Goal: Information Seeking & Learning: Learn about a topic

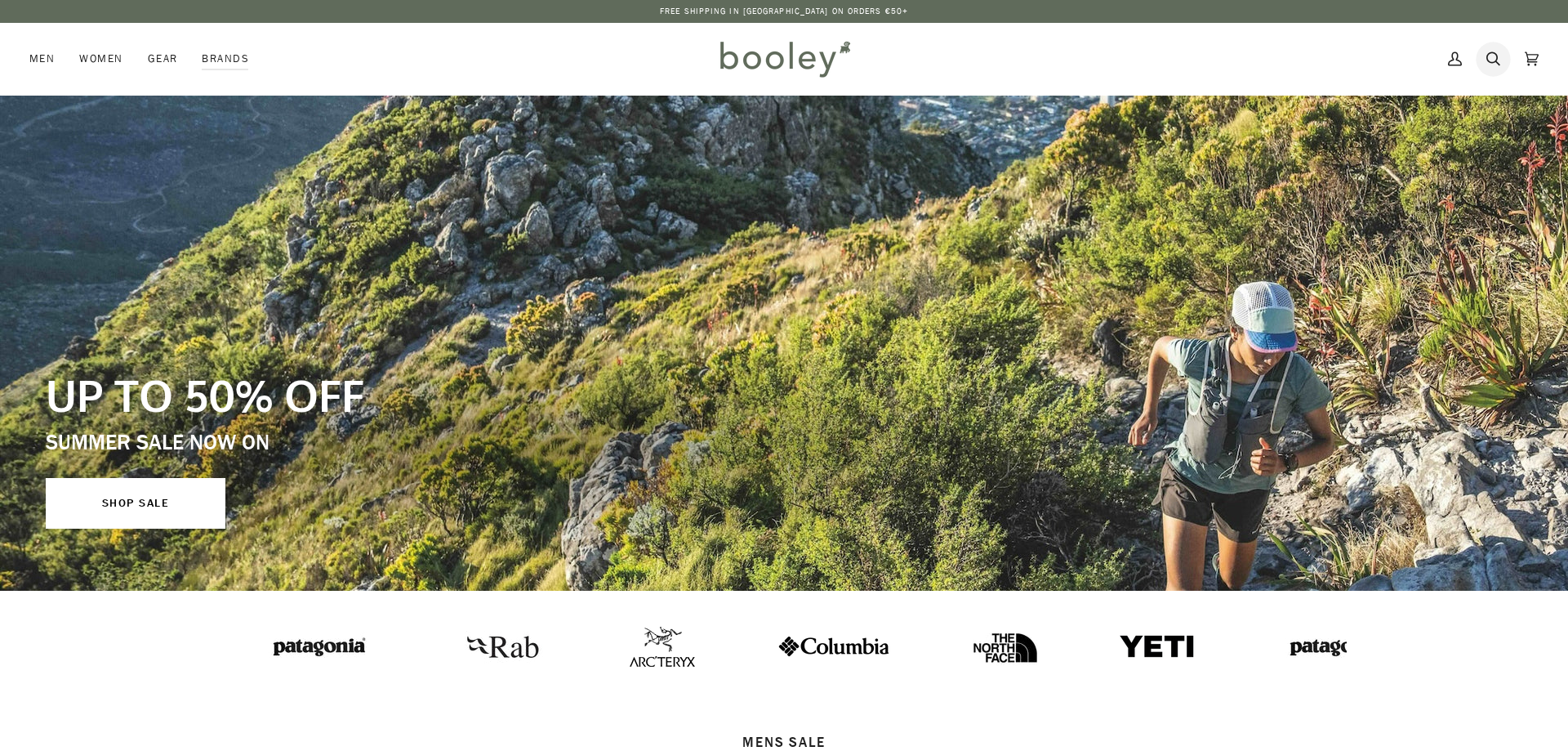
click at [1491, 58] on icon at bounding box center [1493, 59] width 14 height 24
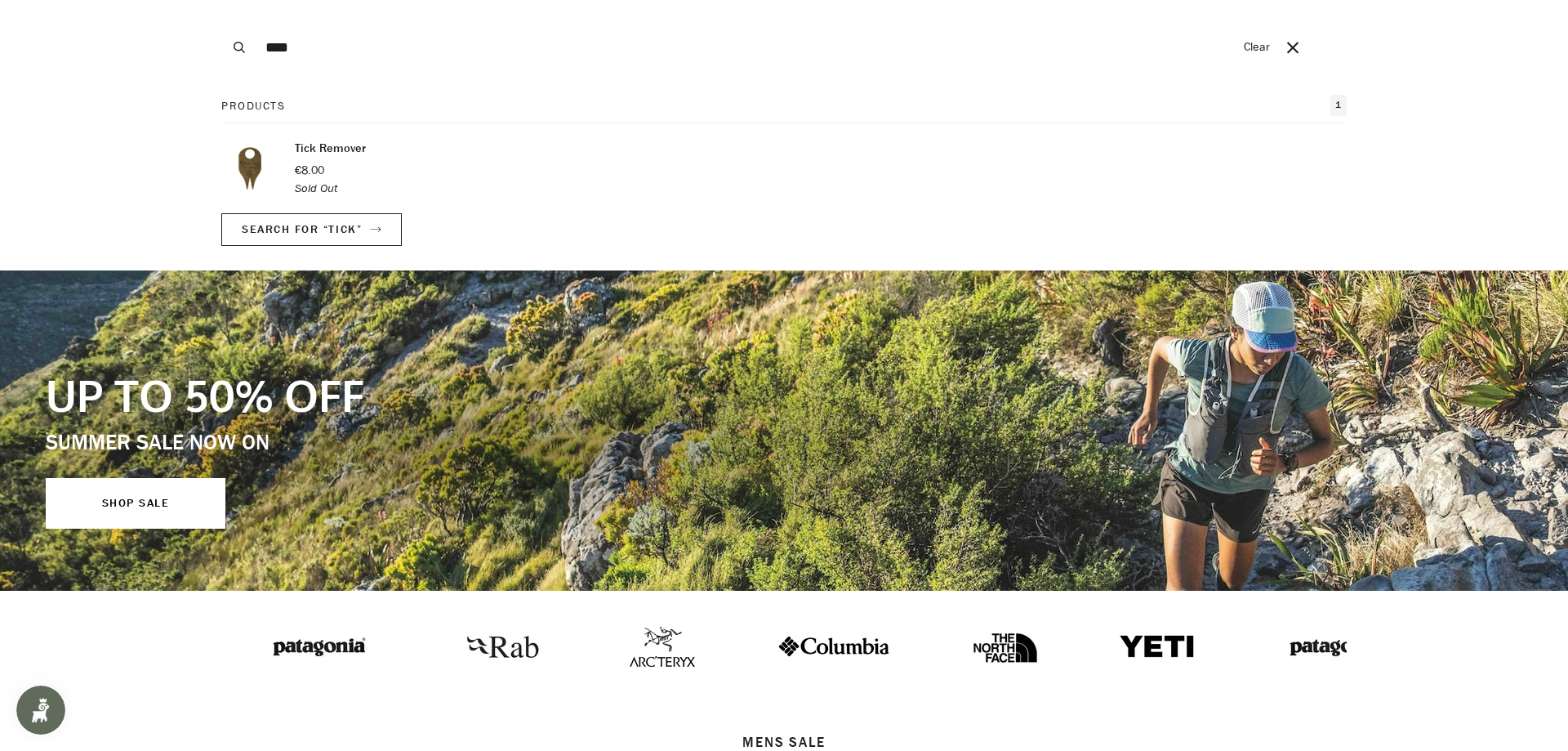
type input "****"
click at [221, 0] on button "Search" at bounding box center [239, 47] width 36 height 95
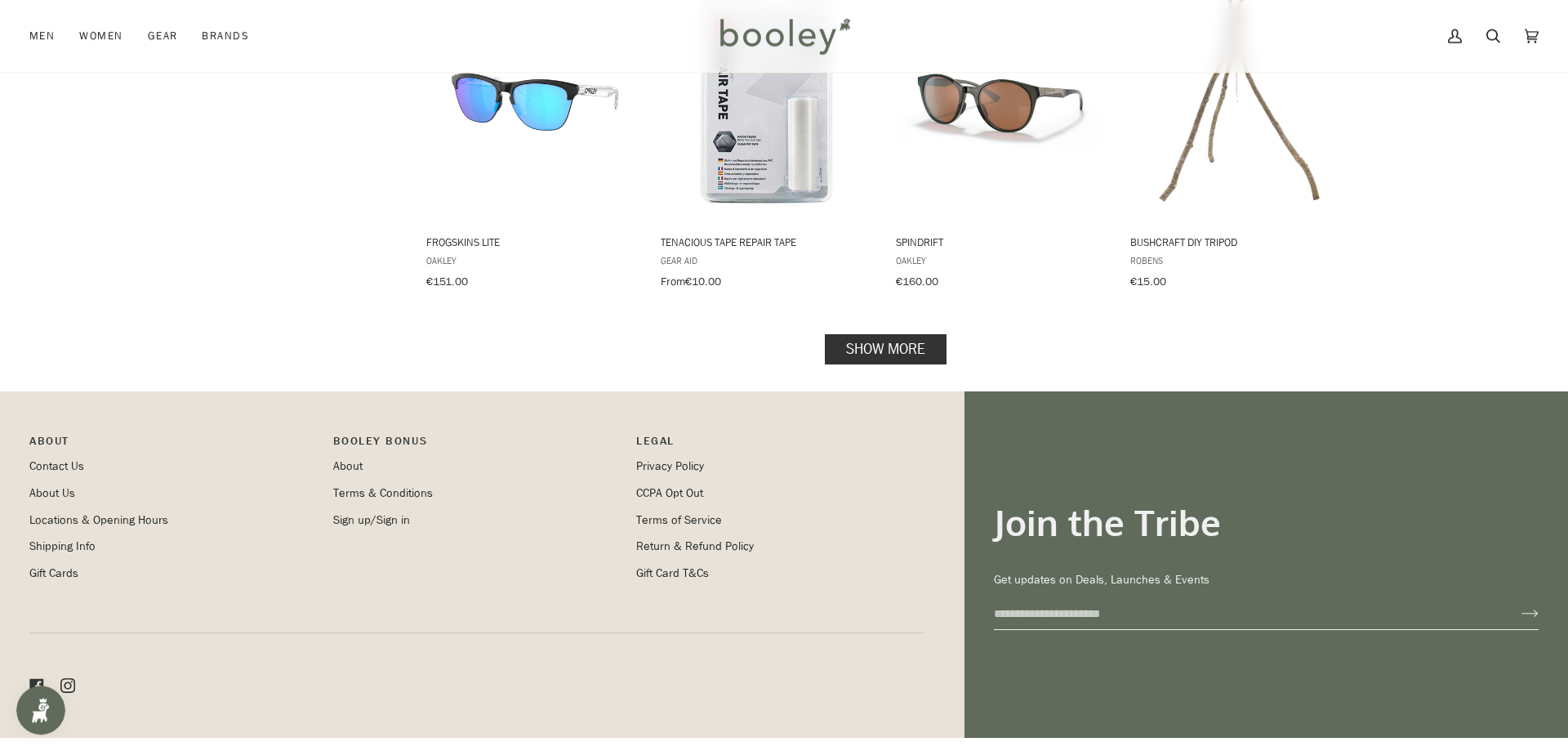
scroll to position [1747, 0]
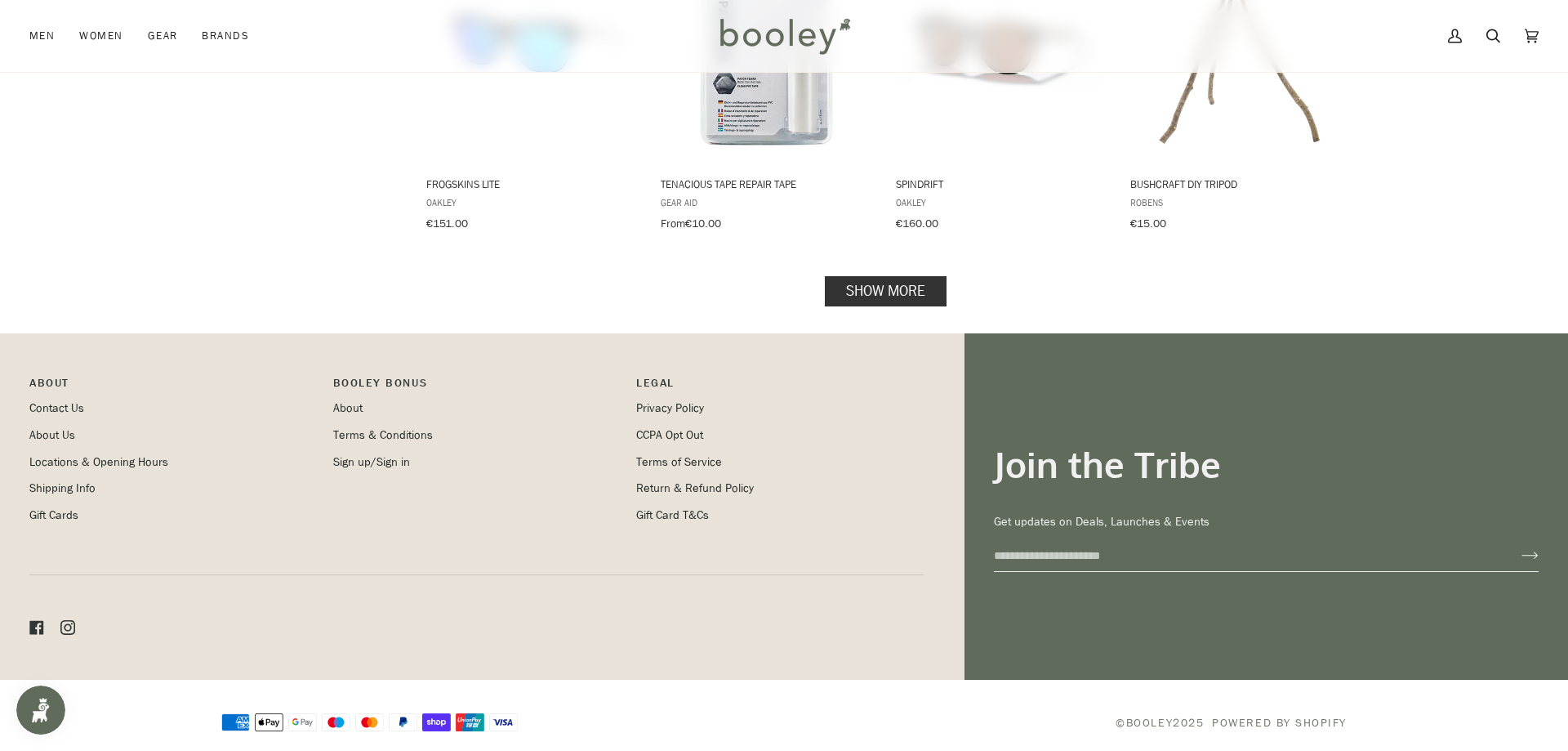
click at [927, 275] on link "Show more" at bounding box center [886, 290] width 122 height 30
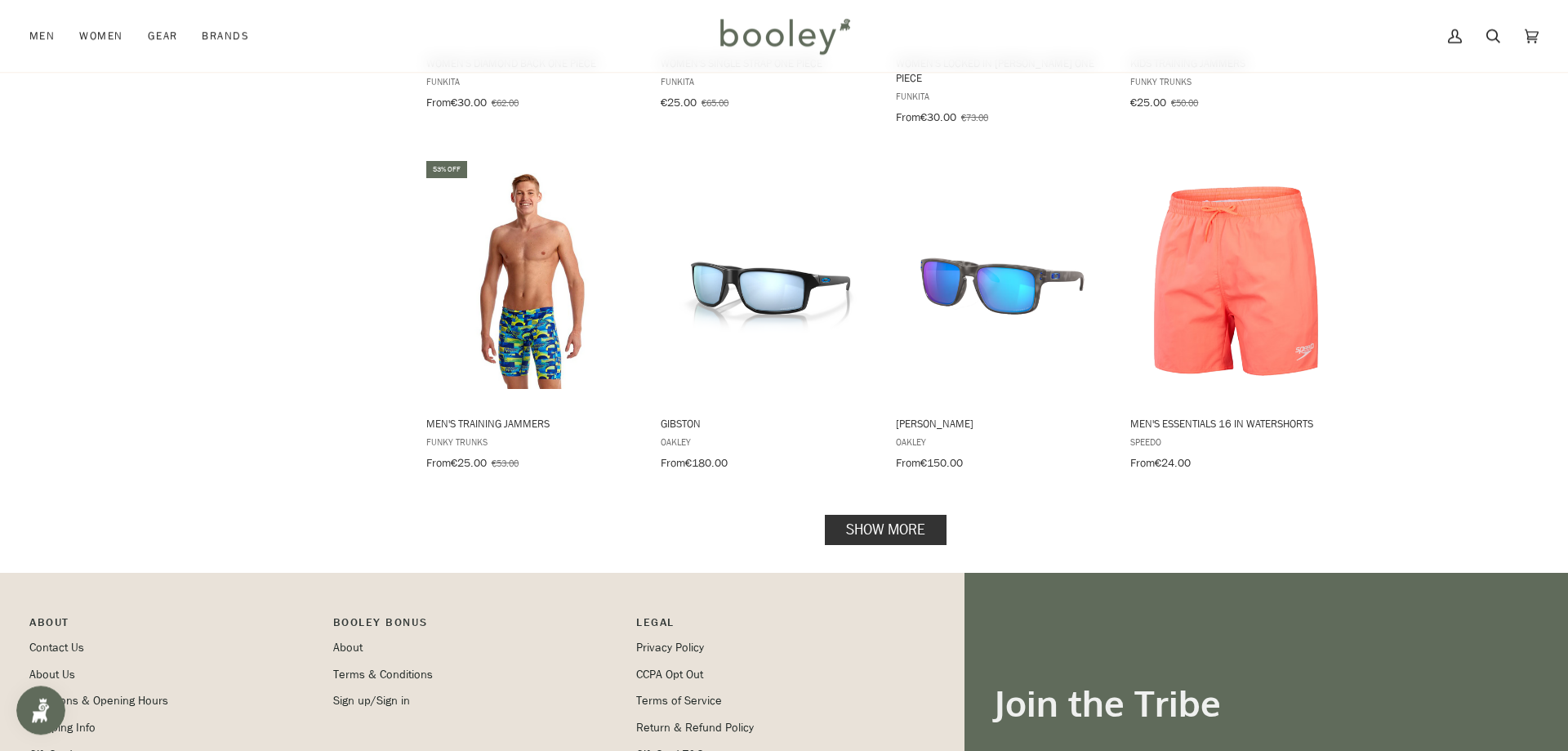
scroll to position [3296, 0]
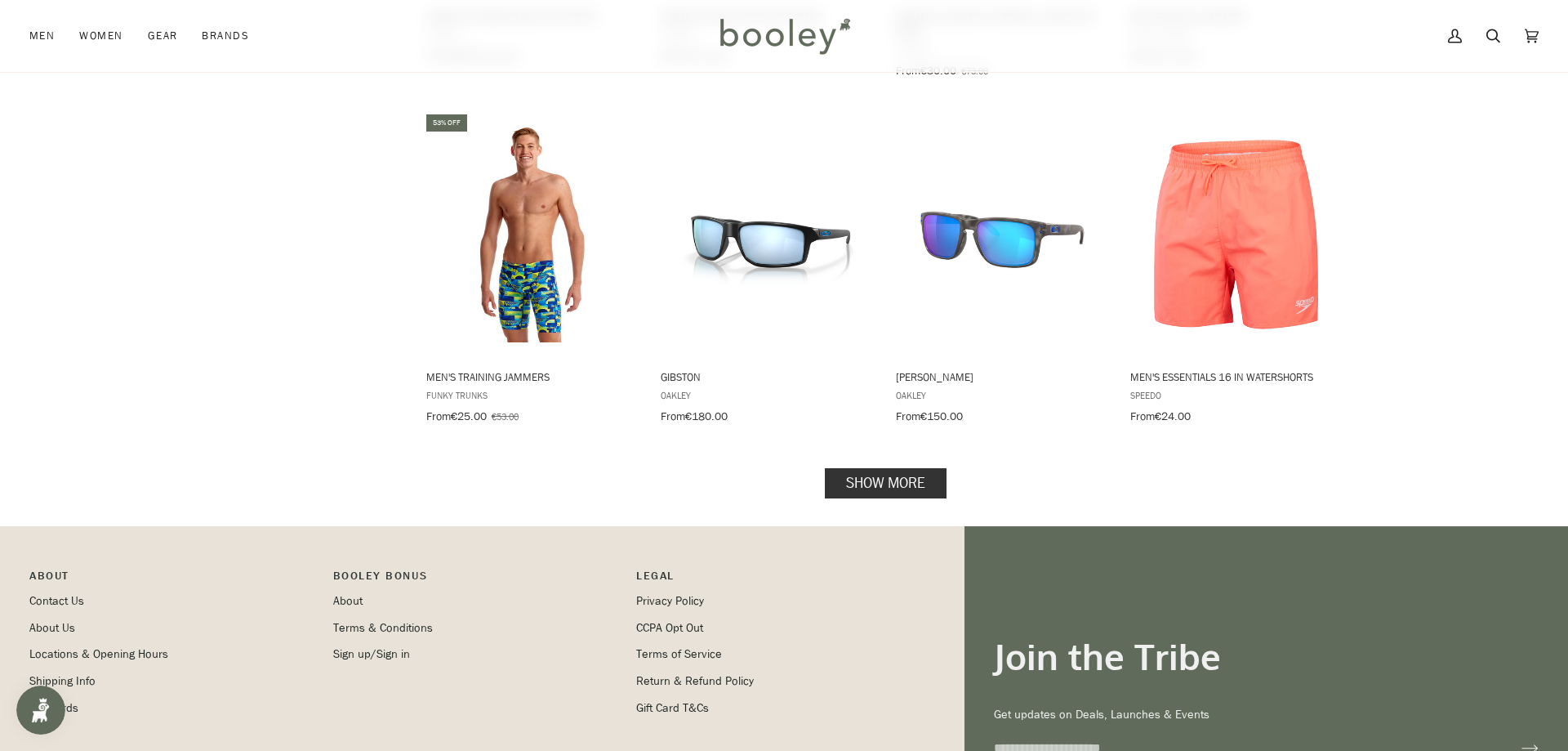
click at [901, 468] on link "Show more" at bounding box center [886, 483] width 122 height 30
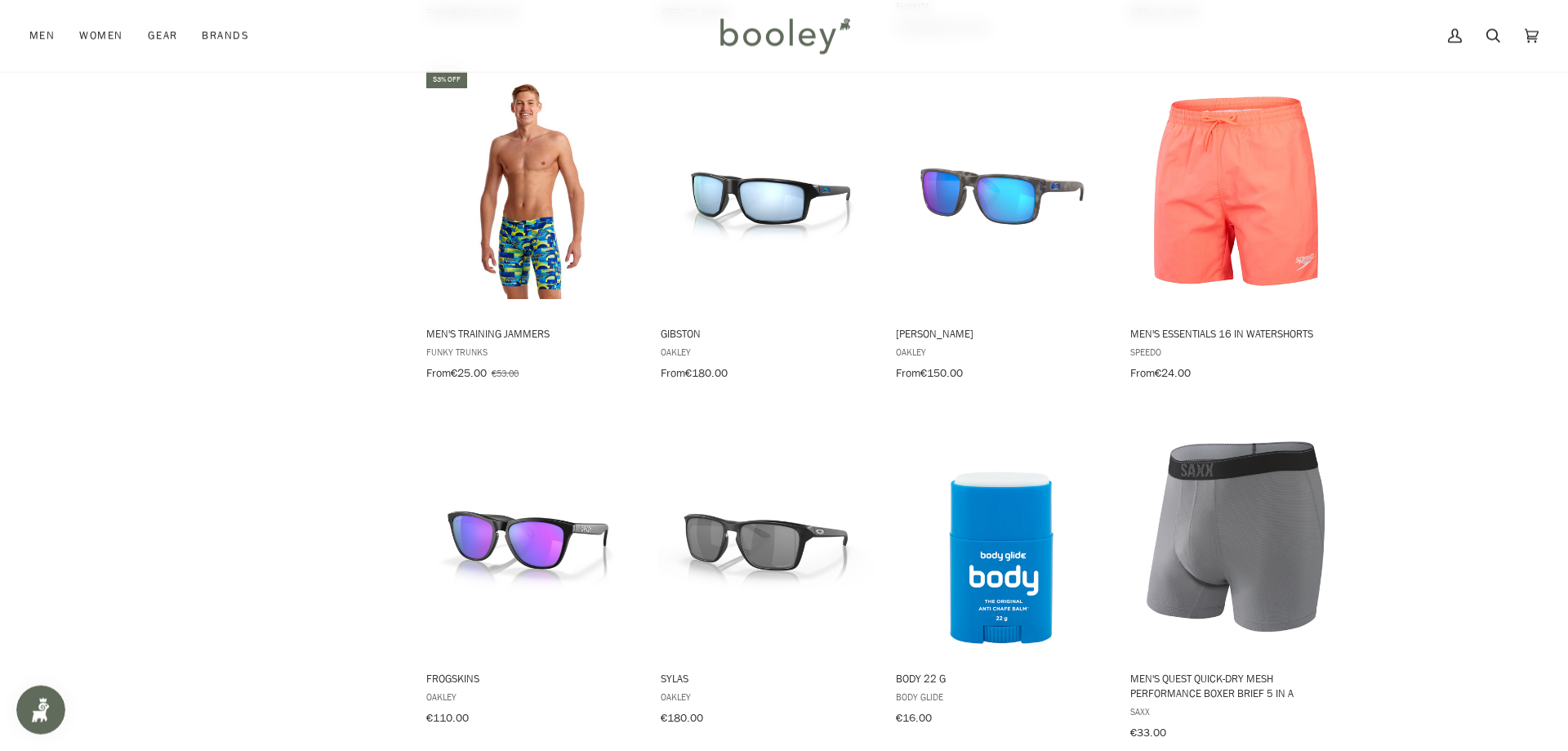
scroll to position [3380, 0]
